Goal: Task Accomplishment & Management: Use online tool/utility

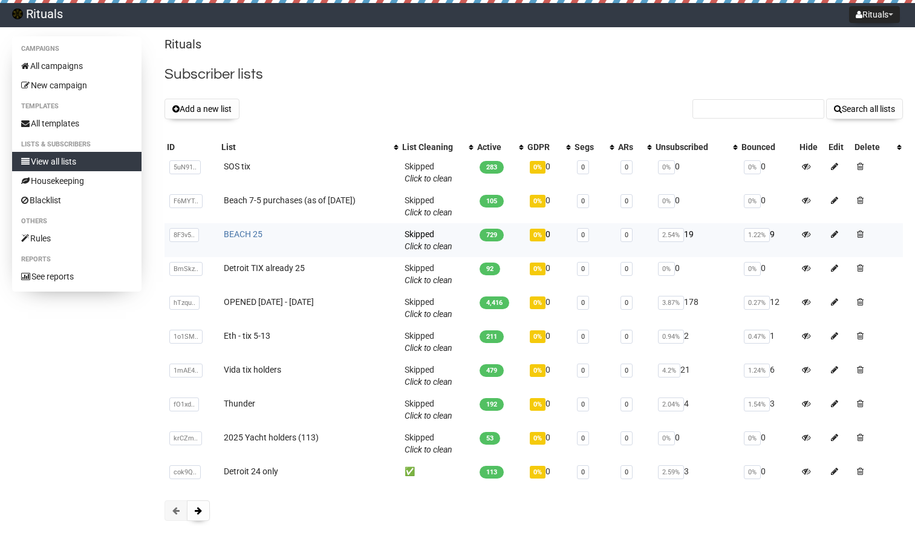
click at [253, 233] on link "BEACH 25" at bounding box center [243, 234] width 39 height 10
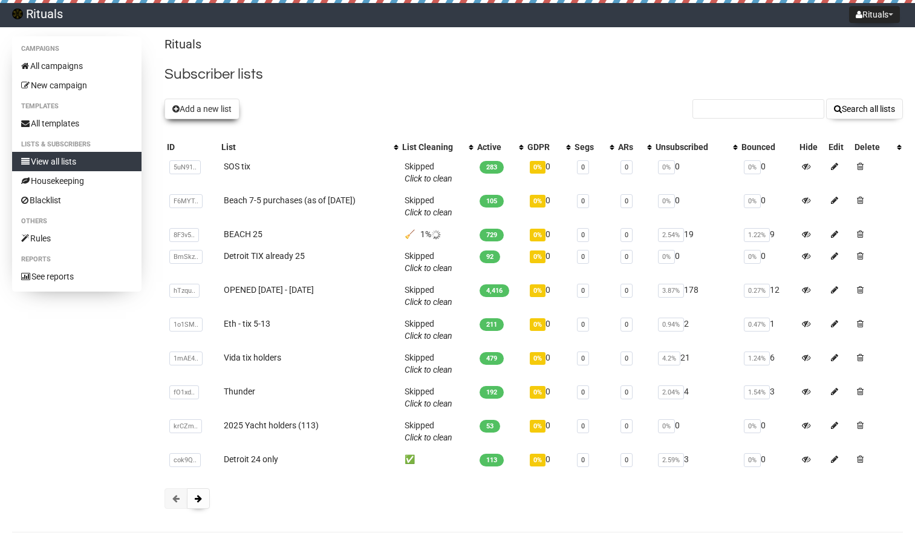
click at [203, 108] on button "Add a new list" at bounding box center [201, 109] width 75 height 21
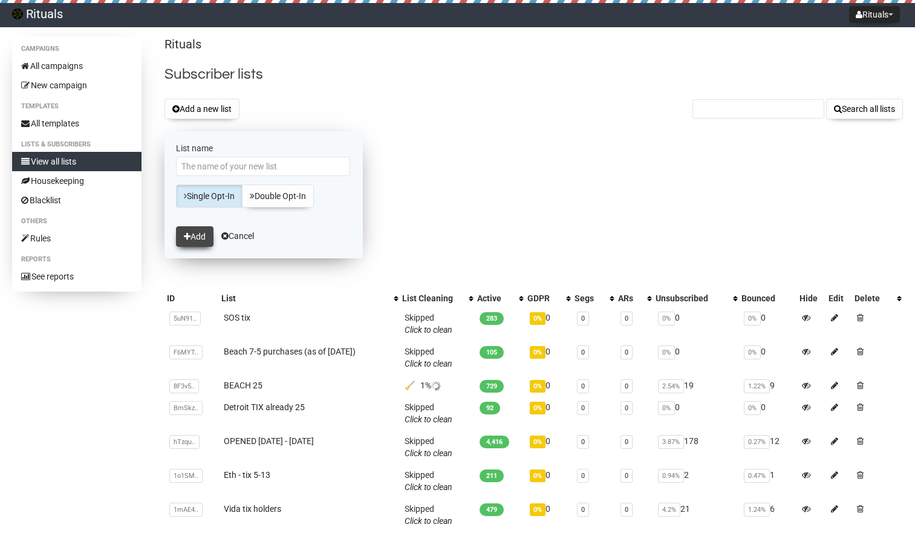
click at [192, 238] on button "Add" at bounding box center [194, 236] width 37 height 21
type input "Summer of sol 2025"
click at [199, 236] on button "Add" at bounding box center [194, 236] width 37 height 21
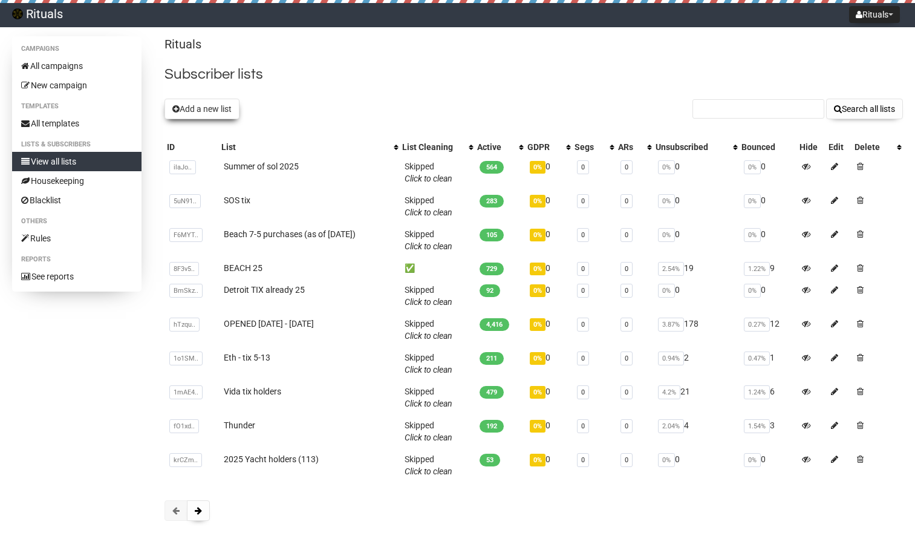
click at [213, 104] on button "Add a new list" at bounding box center [201, 109] width 75 height 21
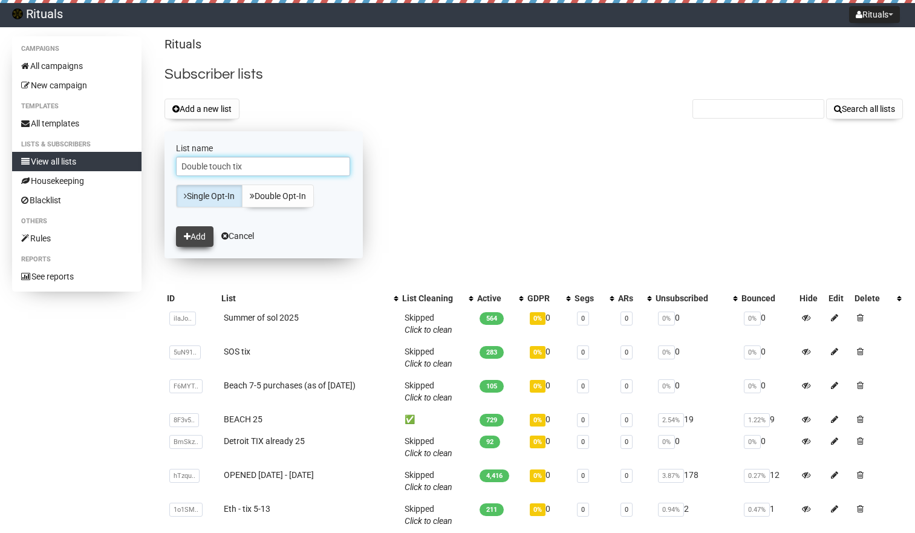
type input "Double touch tix"
click at [199, 241] on button "Add" at bounding box center [194, 236] width 37 height 21
